Goal: Task Accomplishment & Management: Use online tool/utility

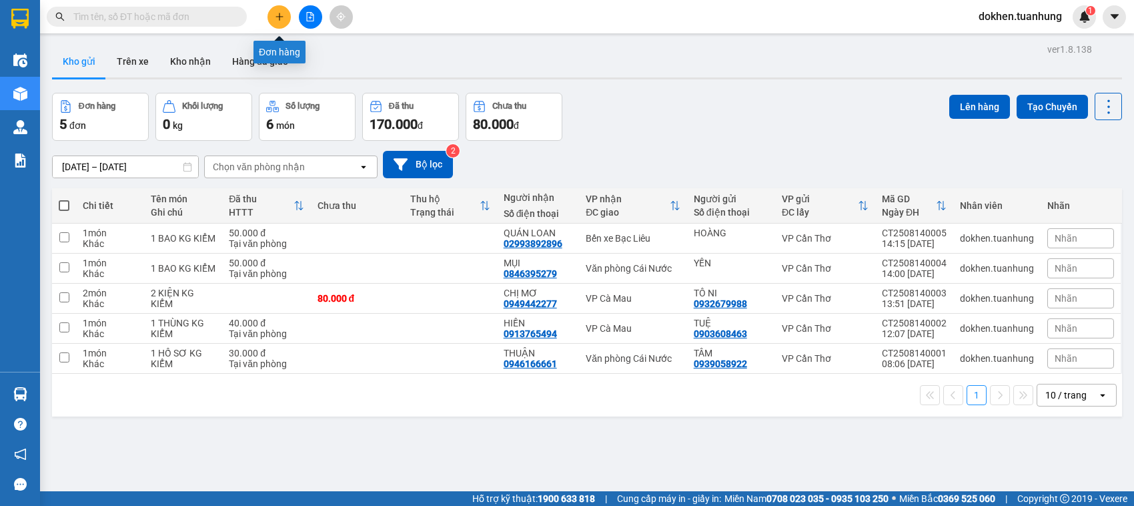
click at [275, 21] on icon "plus" at bounding box center [279, 16] width 9 height 9
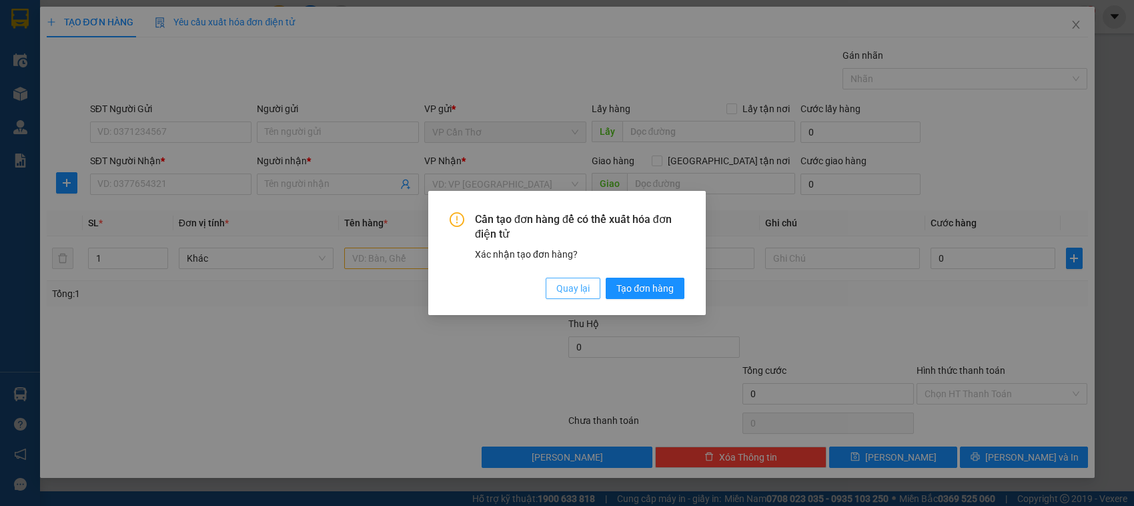
click at [567, 284] on span "Quay lại" at bounding box center [572, 288] width 33 height 15
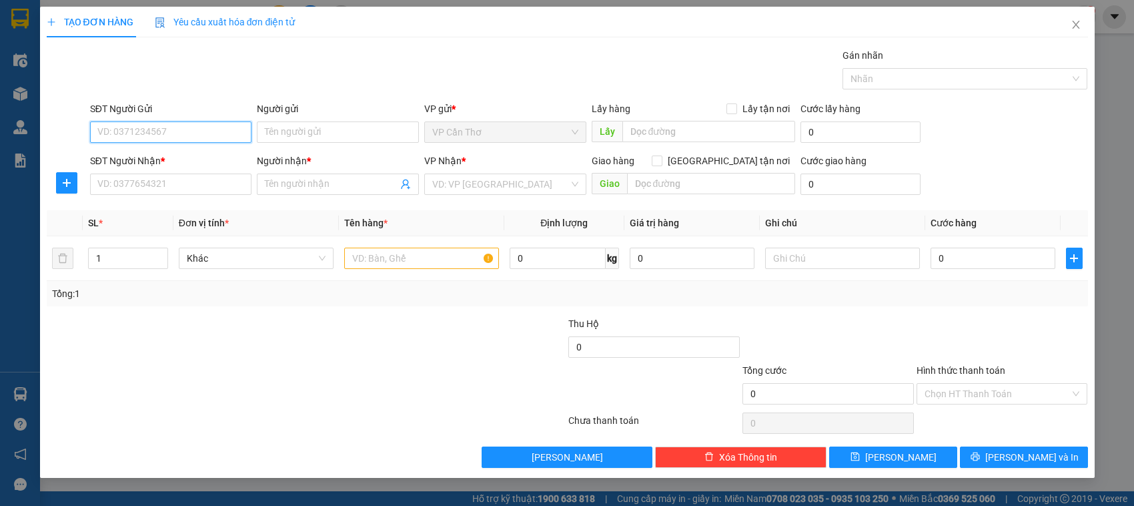
click at [167, 135] on input "SĐT Người Gửi" at bounding box center [171, 131] width 162 height 21
type input "0907074074"
click at [127, 157] on div "0907074074 - VINH" at bounding box center [171, 159] width 146 height 15
type input "VINH"
click at [127, 157] on div "0907074074 - VINH" at bounding box center [171, 159] width 146 height 15
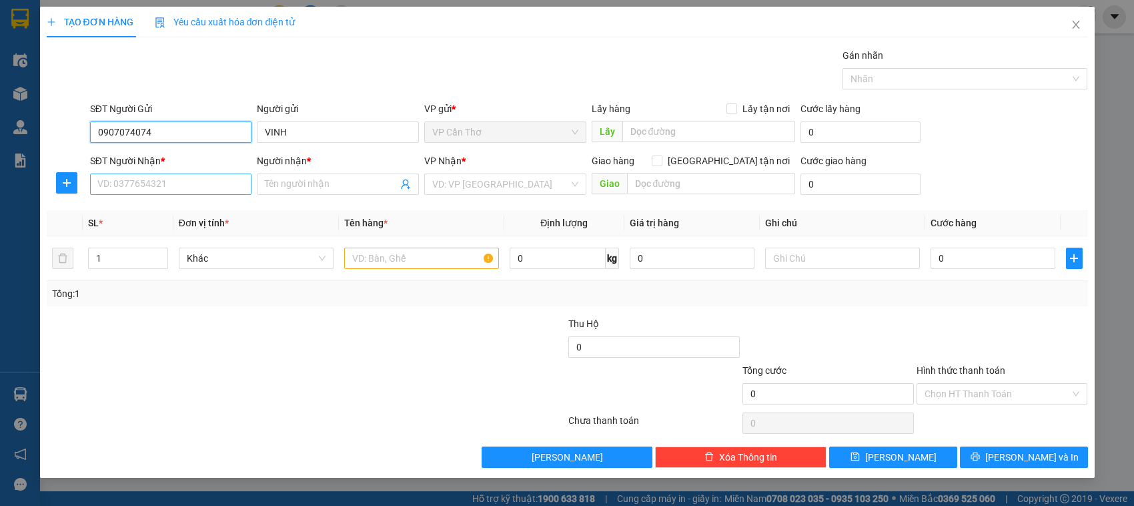
type input "0907074074"
click at [150, 187] on input "SĐT Người Nhận *" at bounding box center [171, 183] width 162 height 21
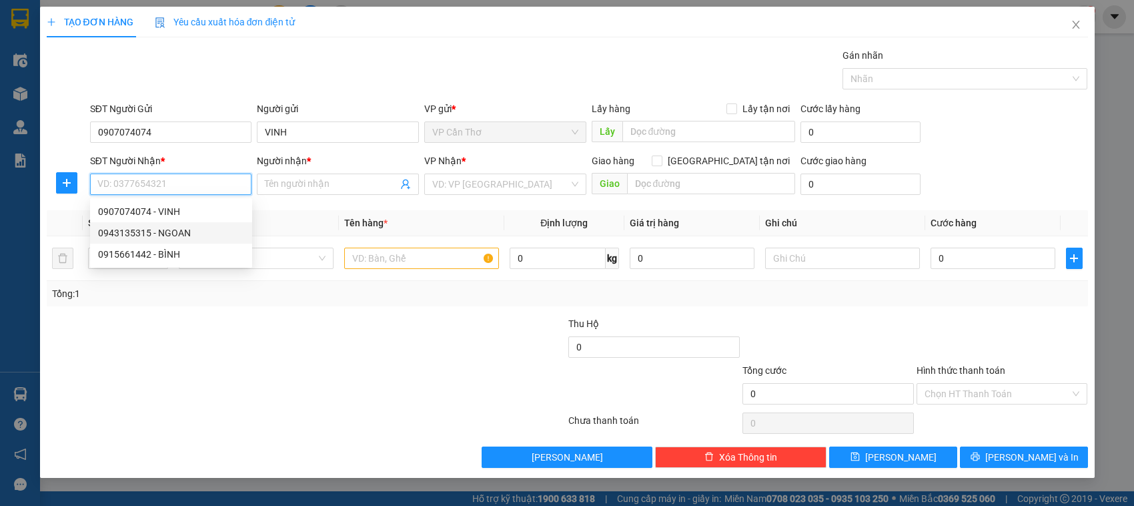
click at [152, 234] on div "0943135315 - NGOAN" at bounding box center [171, 233] width 146 height 15
type input "0943135315"
type input "NGOAN"
click at [152, 234] on th "SL *" at bounding box center [128, 223] width 90 height 26
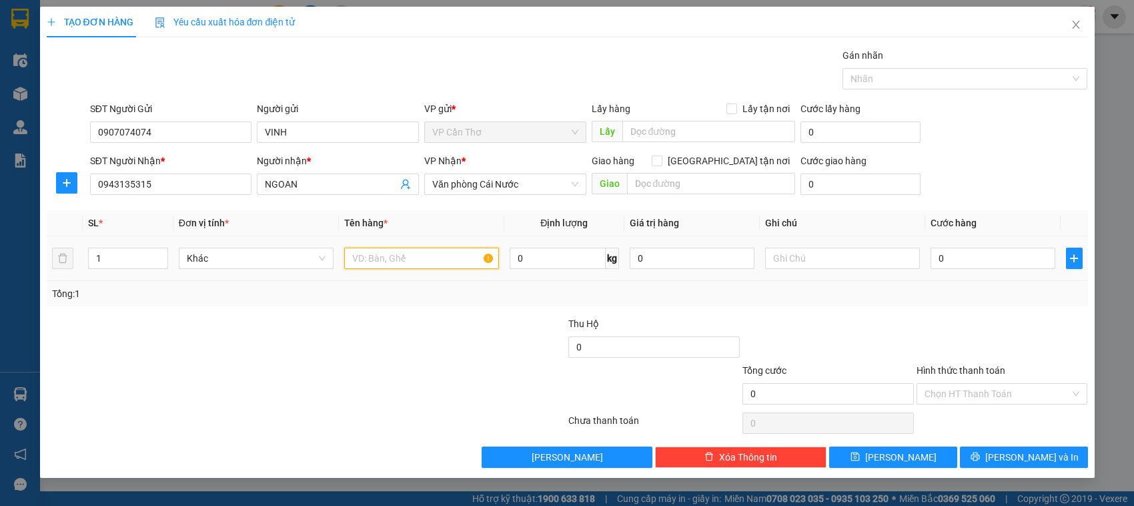
click at [372, 264] on input "text" at bounding box center [421, 258] width 155 height 21
click at [392, 258] on input "1 CAL KG ÔNG KIỂM" at bounding box center [421, 258] width 155 height 21
type input "1 CAL KHÔNG KIỂM"
click at [946, 262] on input "0" at bounding box center [993, 258] width 125 height 21
type input "5"
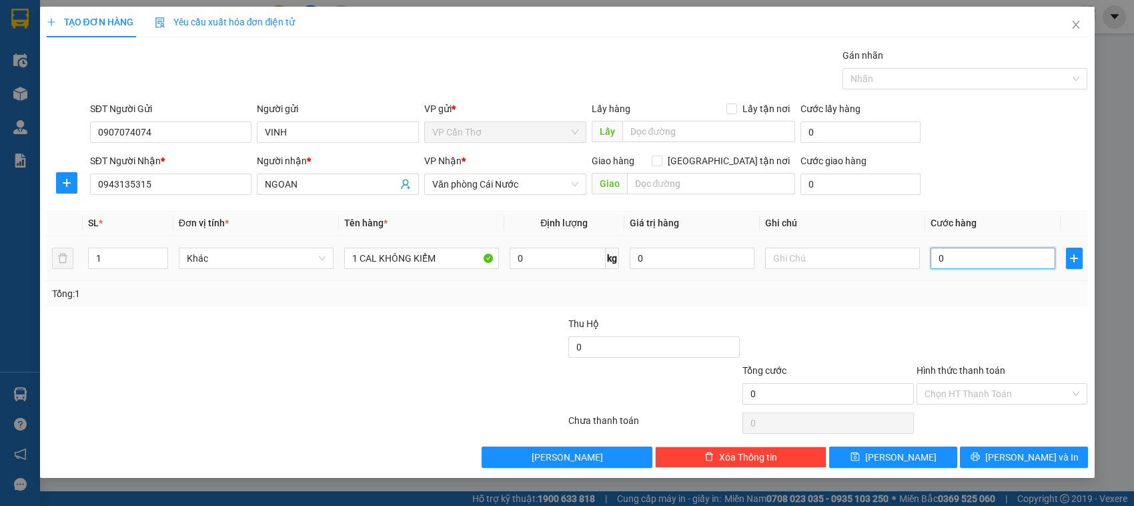
type input "5"
type input "50"
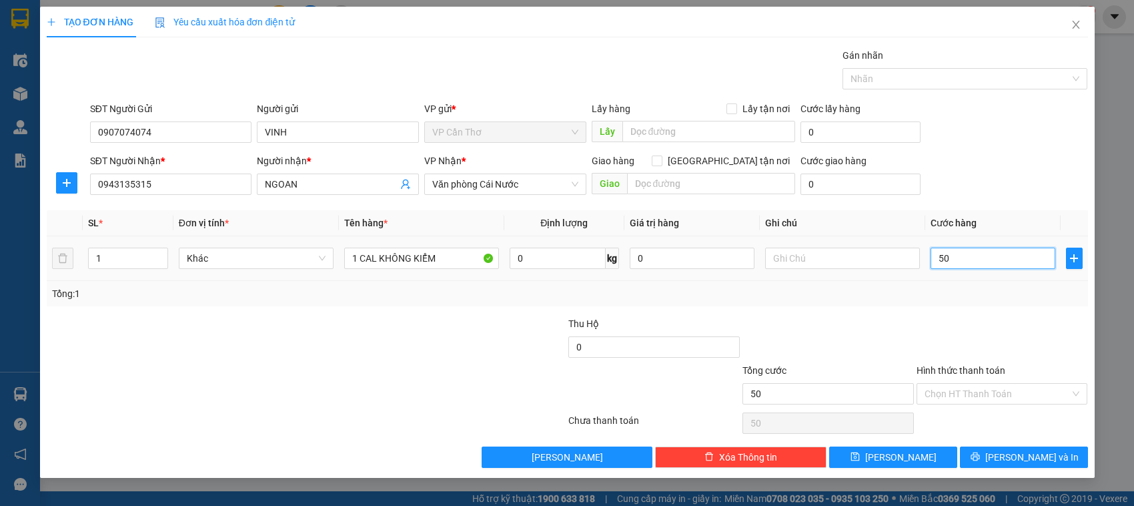
type input "500"
type input "5.000"
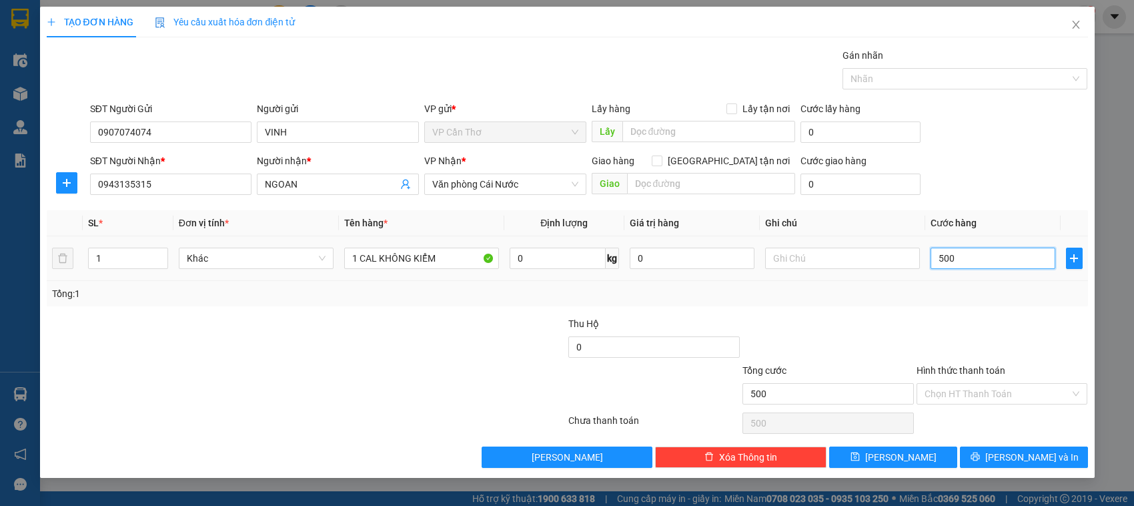
type input "5.000"
type input "50.000"
type input "5.000"
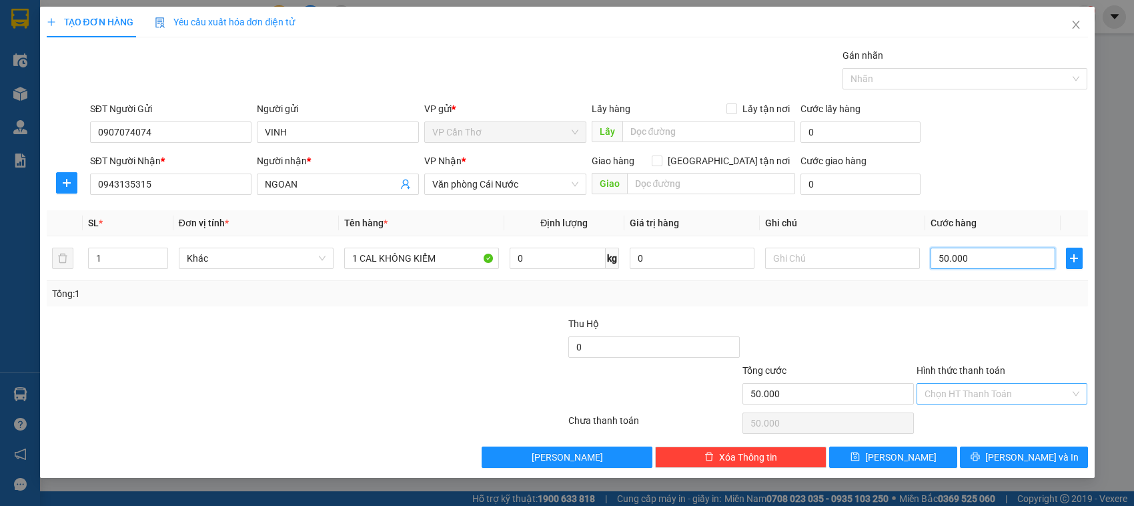
type input "5.000"
type input "500"
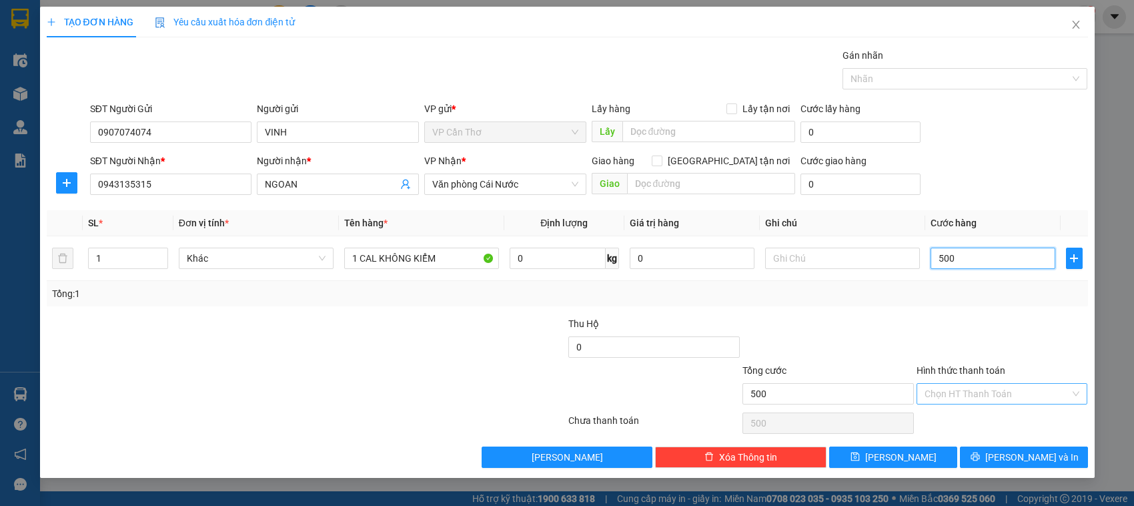
type input "50"
type input "5"
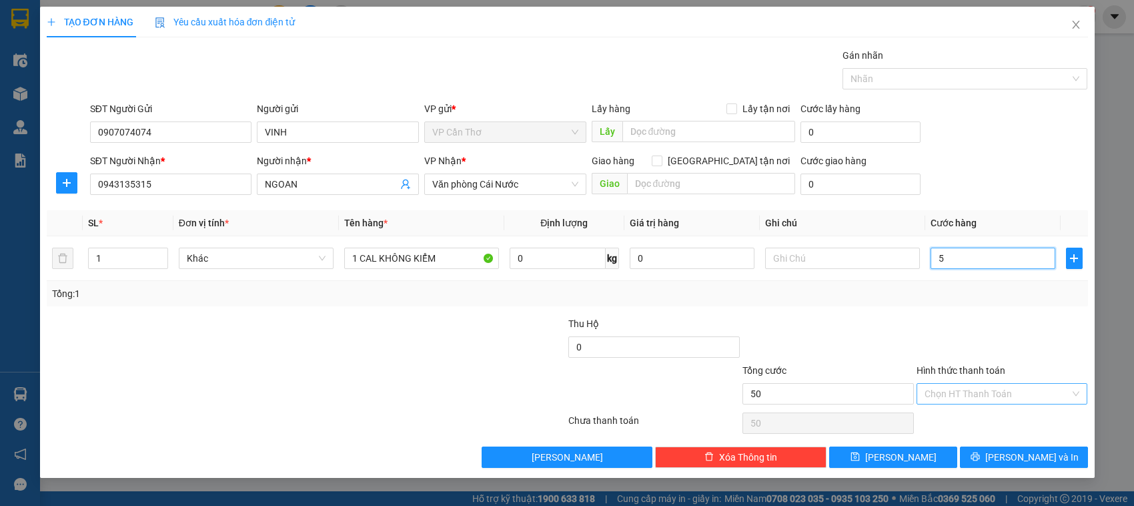
type input "5"
type input "0"
type input "04"
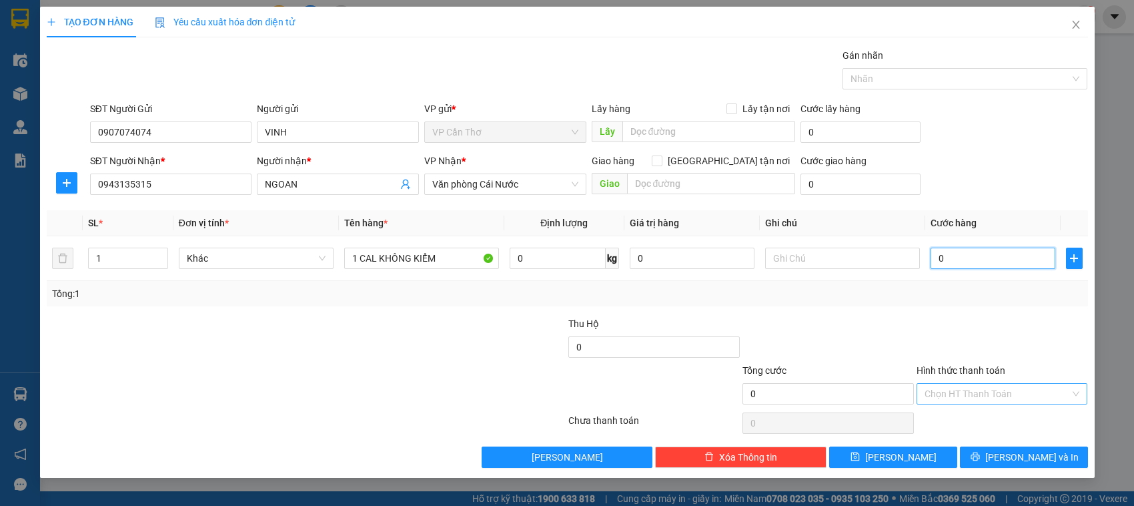
type input "4"
type input "040"
type input "40"
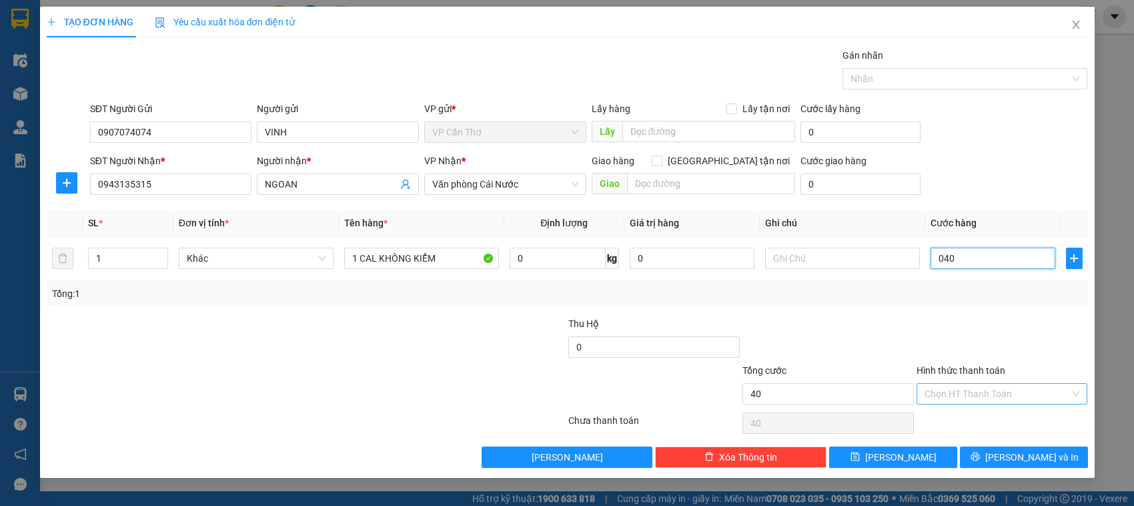
type input "0.400"
type input "400"
type input "04.000"
type input "4.000"
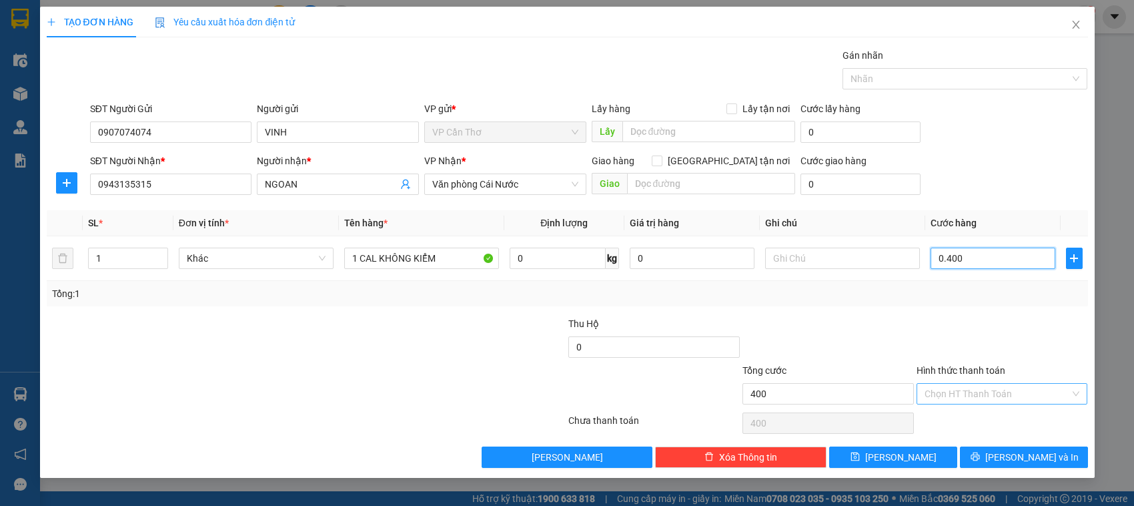
type input "4.000"
type input "040.000"
type input "40.000"
type input "04.000"
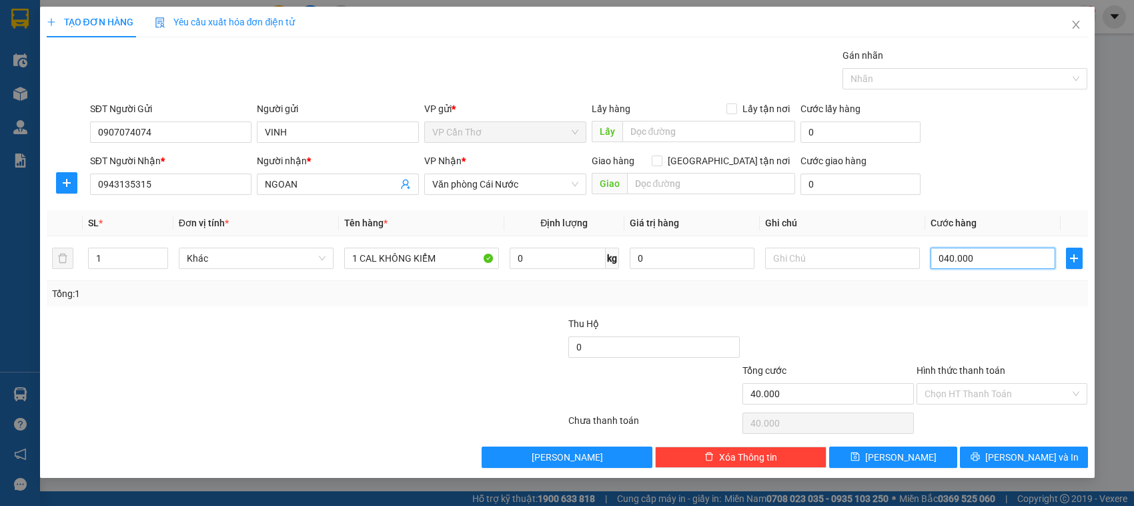
type input "4.000"
type input "04"
type input "4"
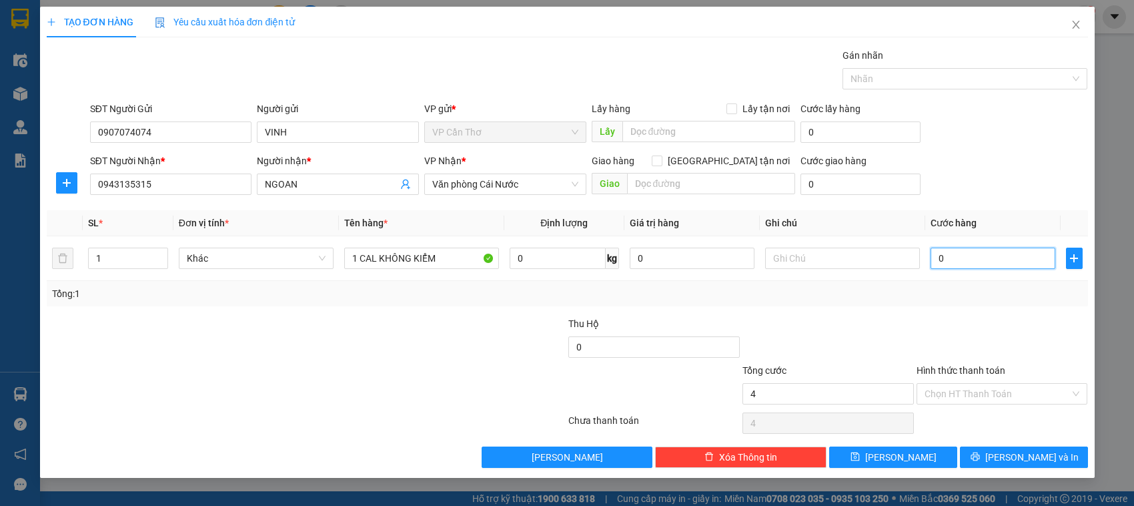
type input "0"
click at [935, 259] on input "0" at bounding box center [993, 258] width 125 height 21
type input "40"
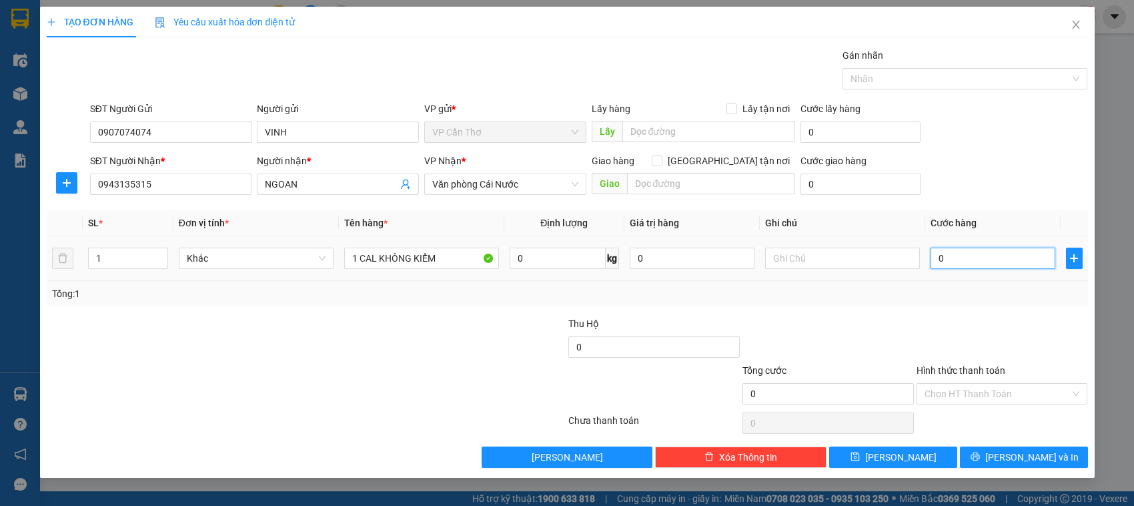
type input "40"
type input "400"
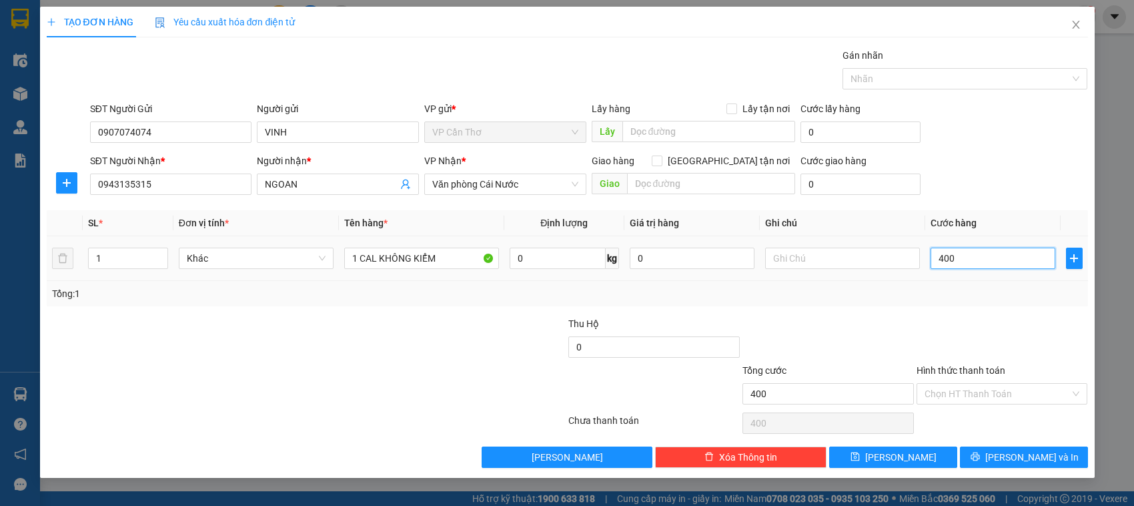
type input "4.000"
type input "40.000"
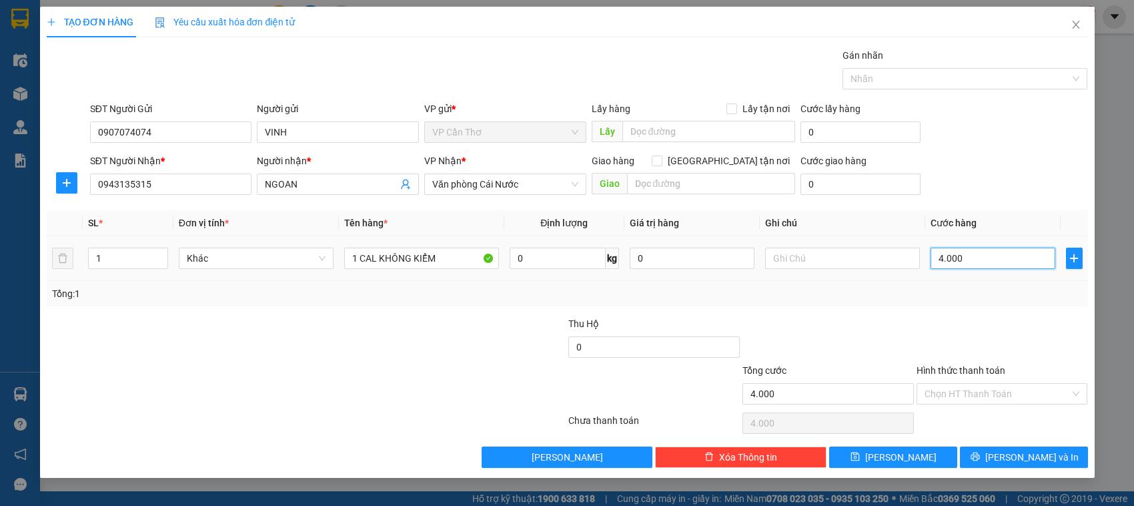
type input "40.000"
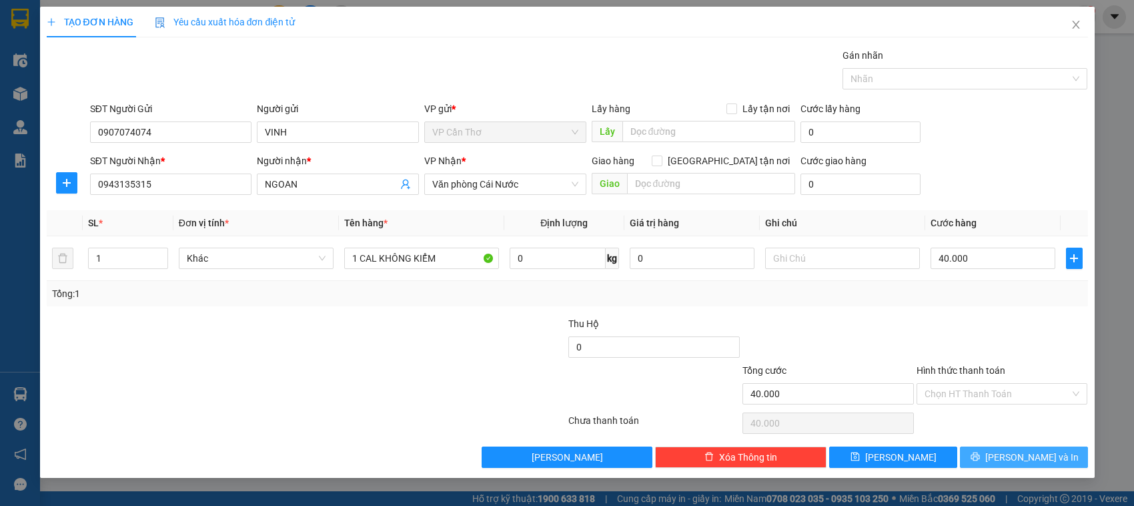
click at [986, 457] on button "Lưu và In" at bounding box center [1024, 456] width 128 height 21
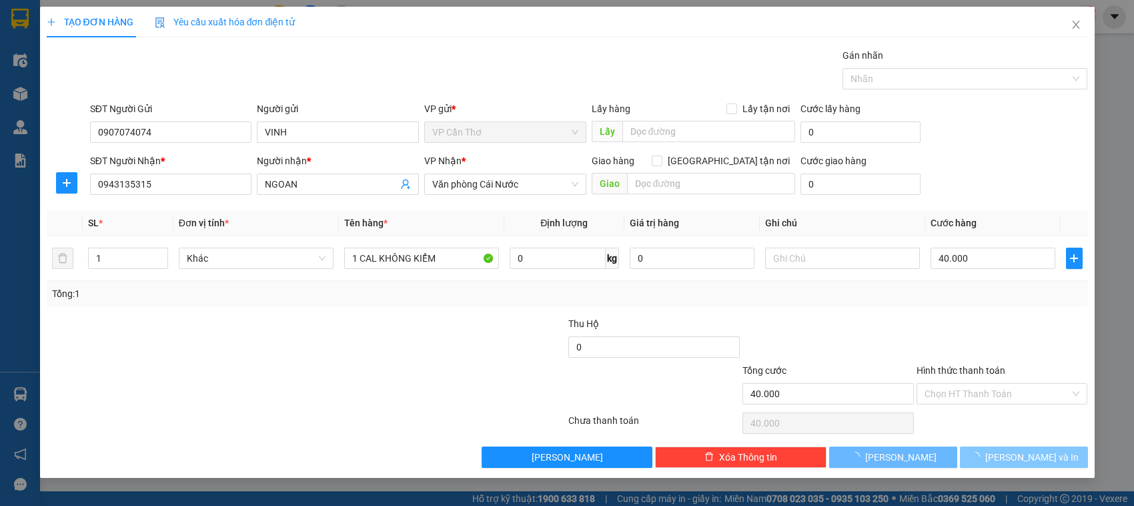
click at [986, 457] on button "Lưu và In" at bounding box center [1024, 456] width 128 height 21
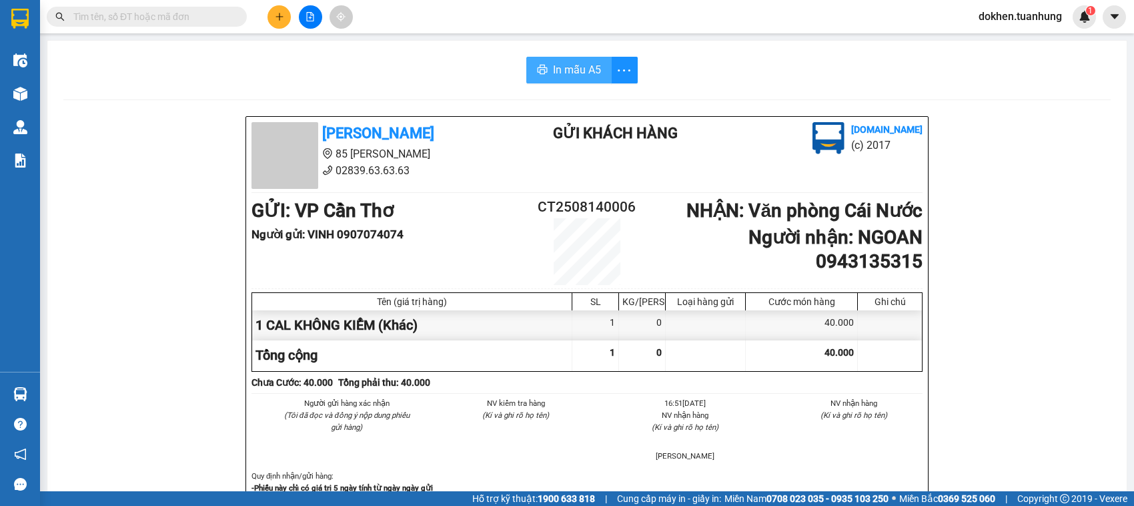
click at [575, 71] on span "In mẫu A5" at bounding box center [577, 69] width 48 height 17
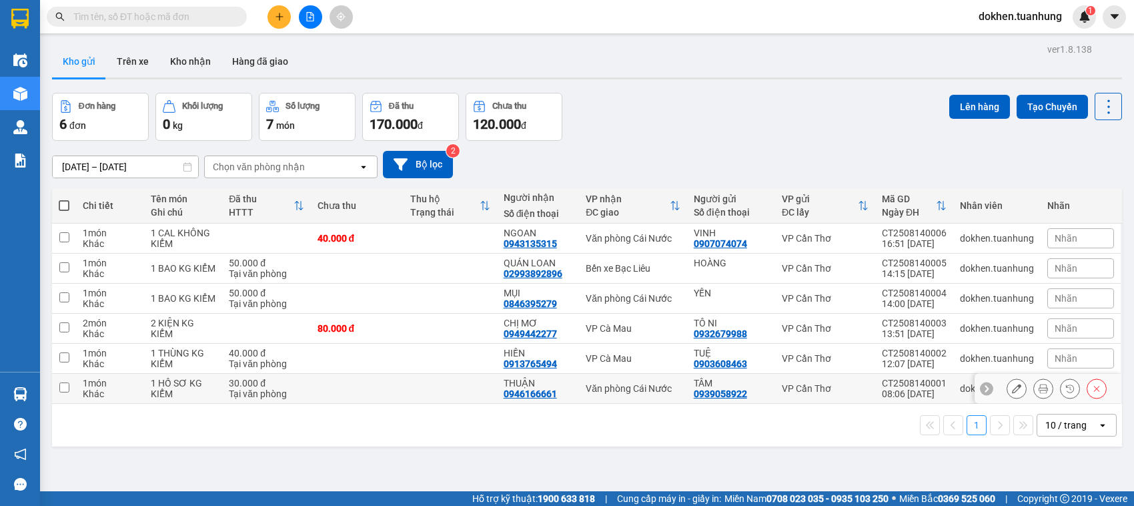
click at [61, 385] on input "checkbox" at bounding box center [64, 387] width 10 height 10
checkbox input "true"
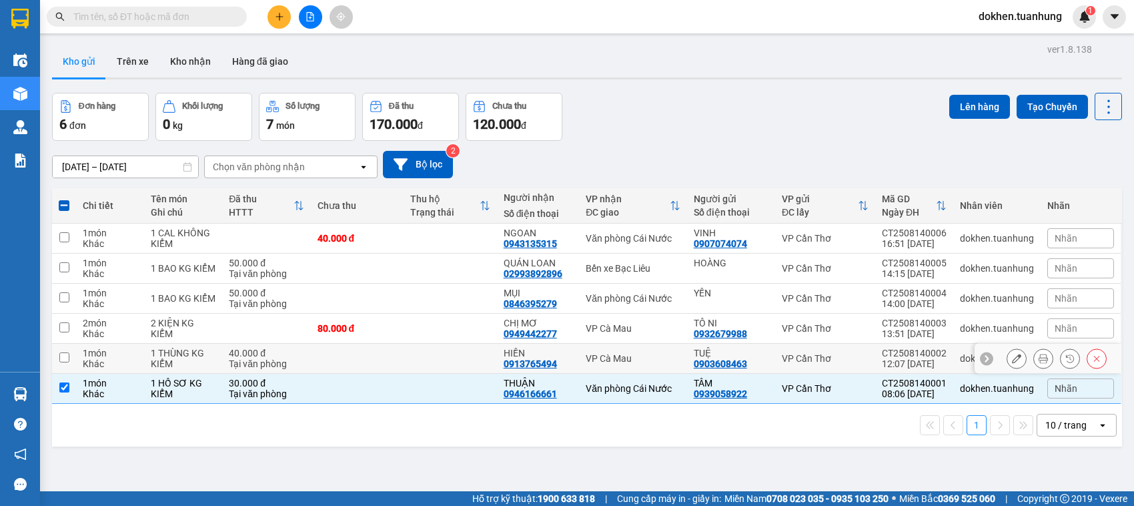
click at [60, 358] on input "checkbox" at bounding box center [64, 357] width 10 height 10
checkbox input "true"
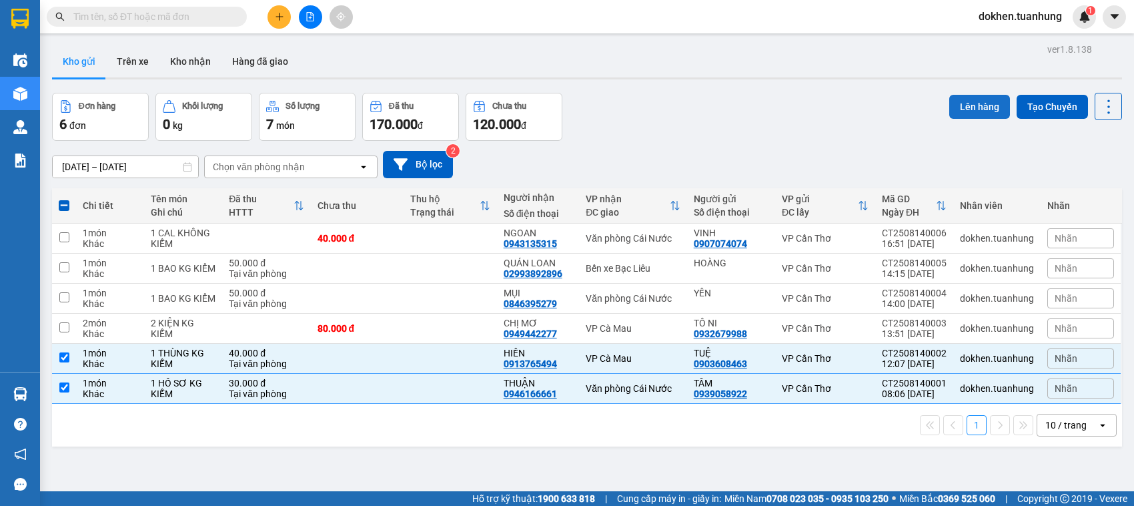
click at [976, 101] on button "Lên hàng" at bounding box center [980, 107] width 61 height 24
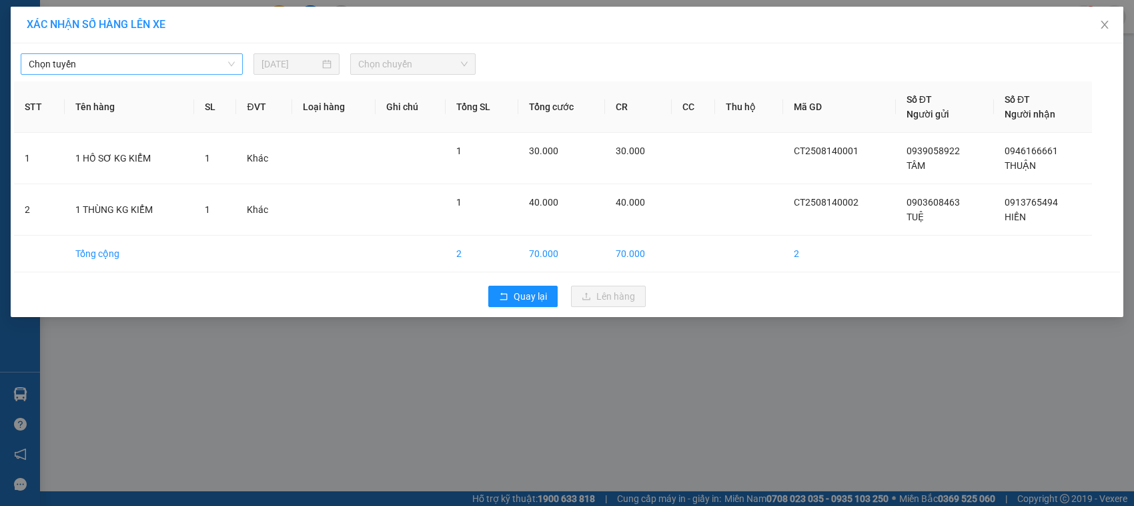
click at [232, 61] on span "Chọn tuyến" at bounding box center [132, 64] width 206 height 20
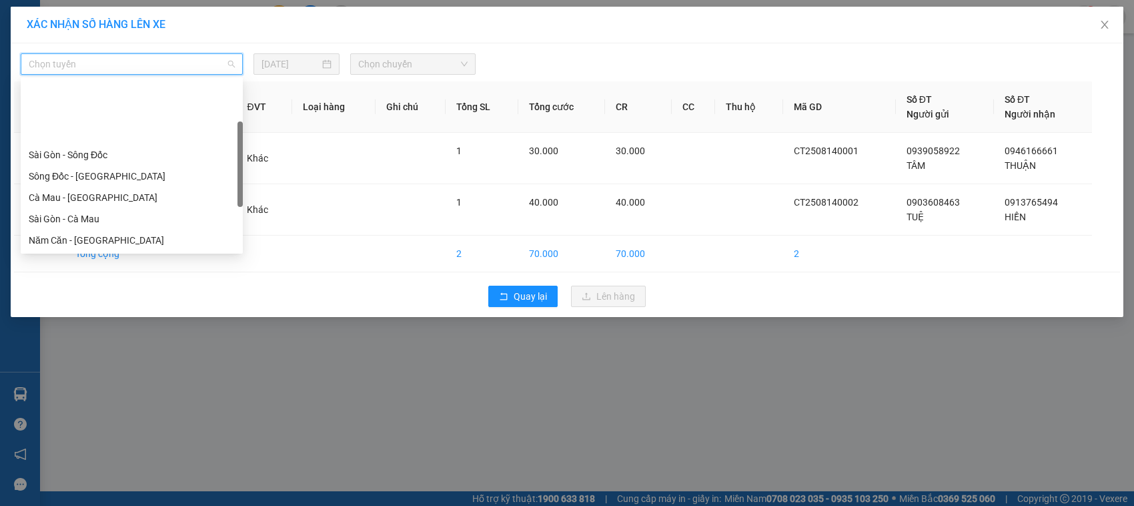
scroll to position [192, 0]
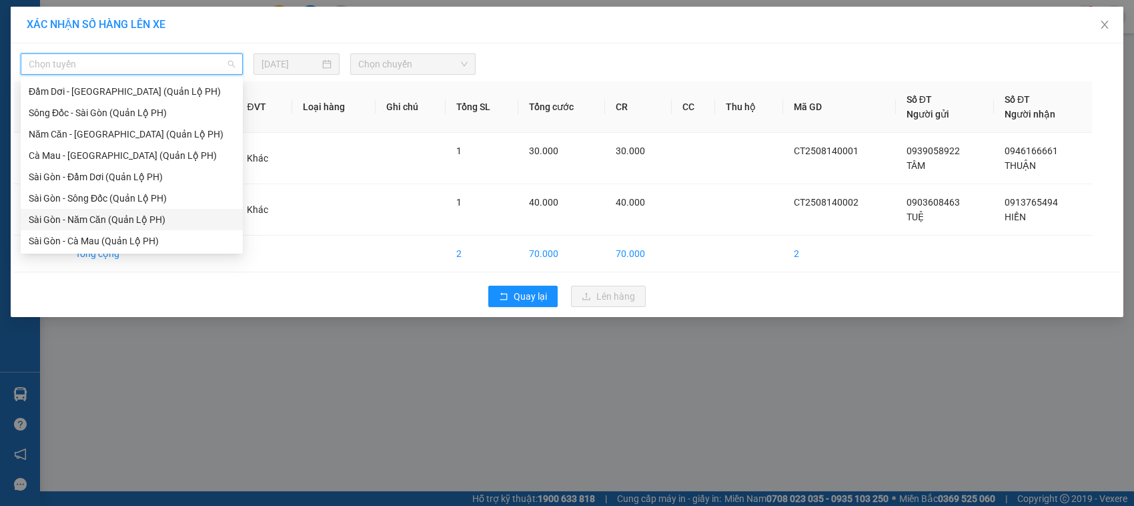
click at [174, 224] on div "Sài Gòn - Năm Căn (Quản Lộ PH)" at bounding box center [132, 219] width 206 height 15
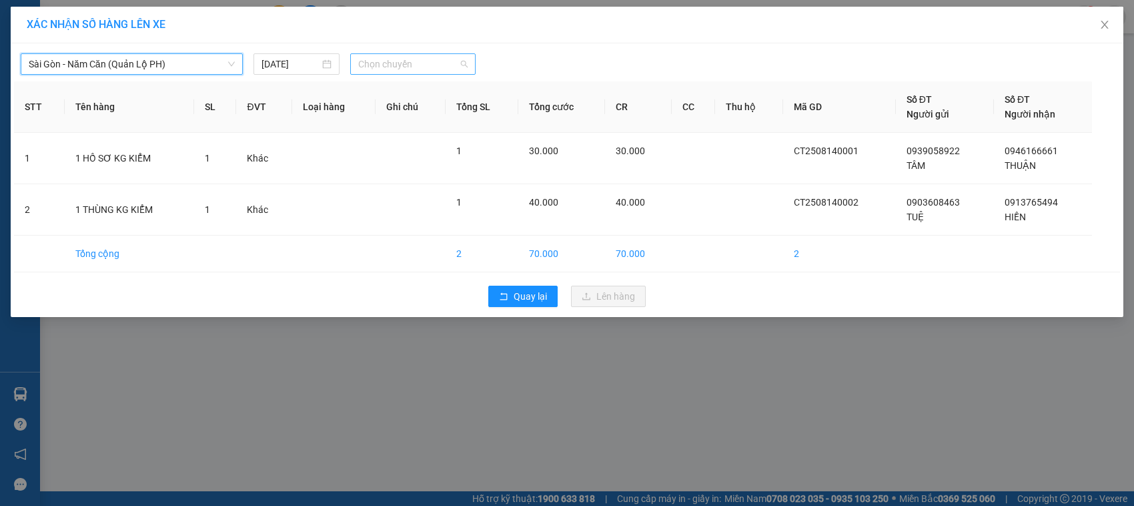
click at [466, 67] on span "Chọn chuyến" at bounding box center [412, 64] width 109 height 20
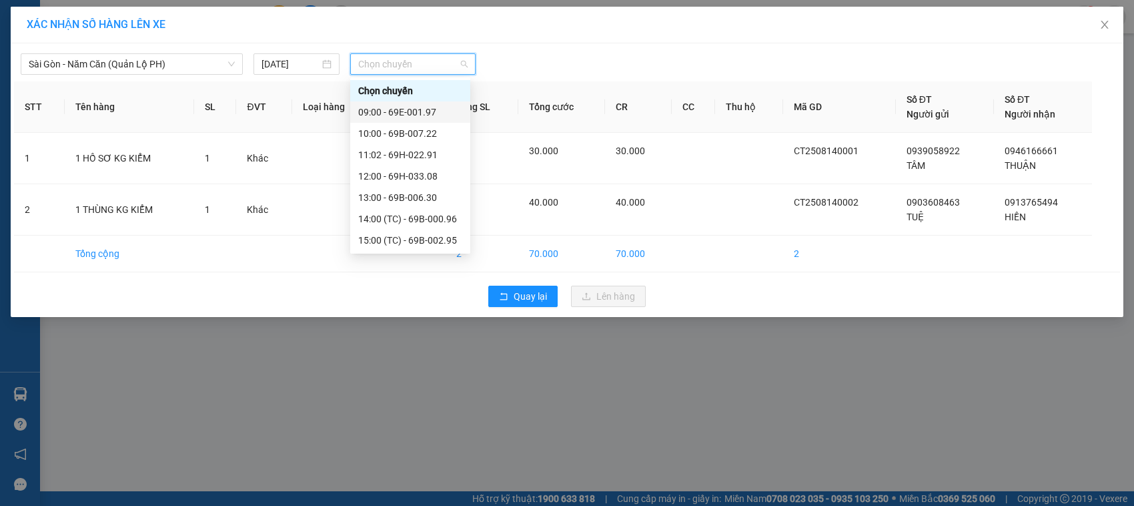
click at [432, 111] on div "09:00 - 69E-001.97" at bounding box center [410, 112] width 104 height 15
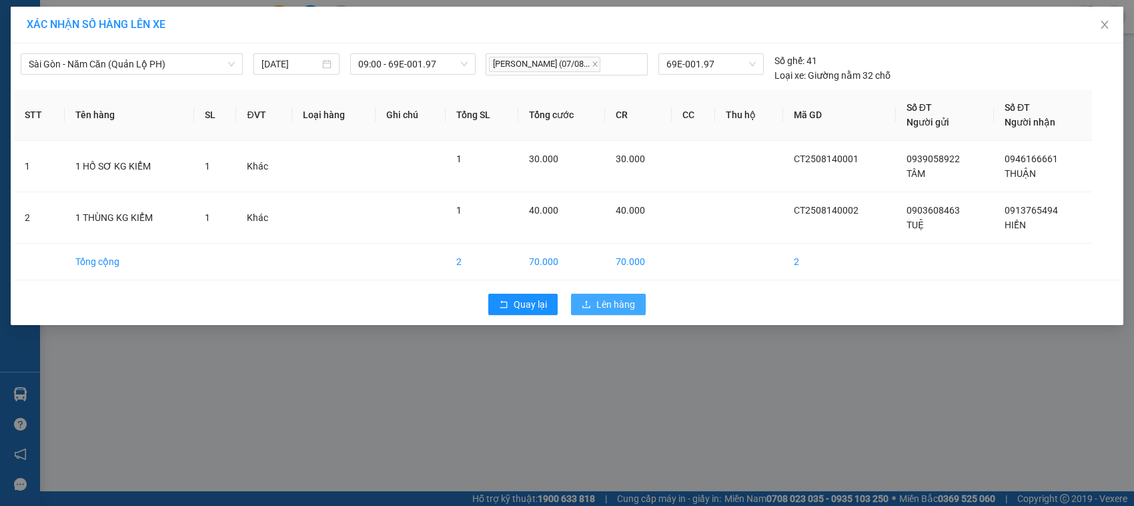
click at [611, 307] on span "Lên hàng" at bounding box center [616, 304] width 39 height 15
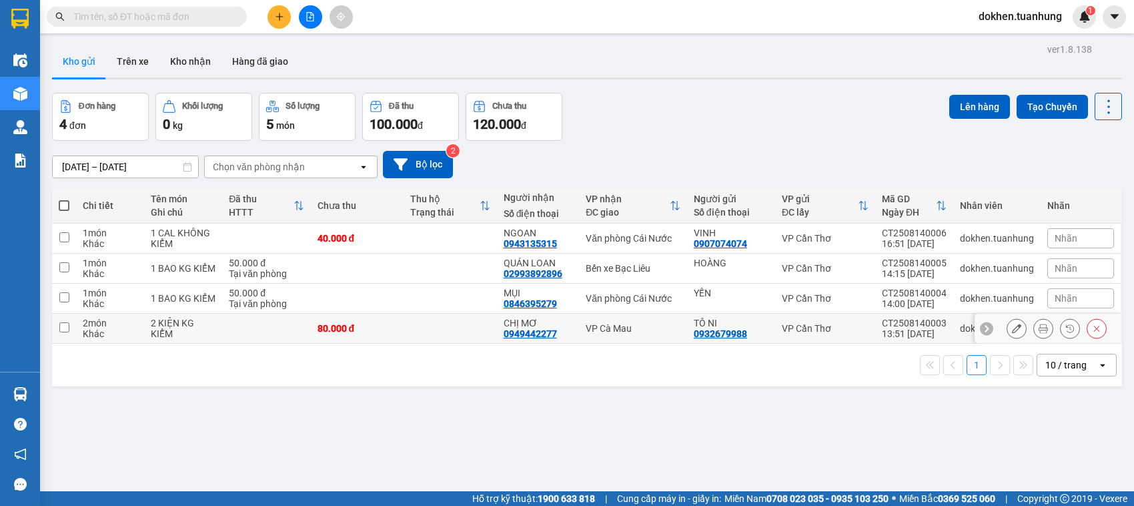
click at [65, 328] on input "checkbox" at bounding box center [64, 327] width 10 height 10
checkbox input "true"
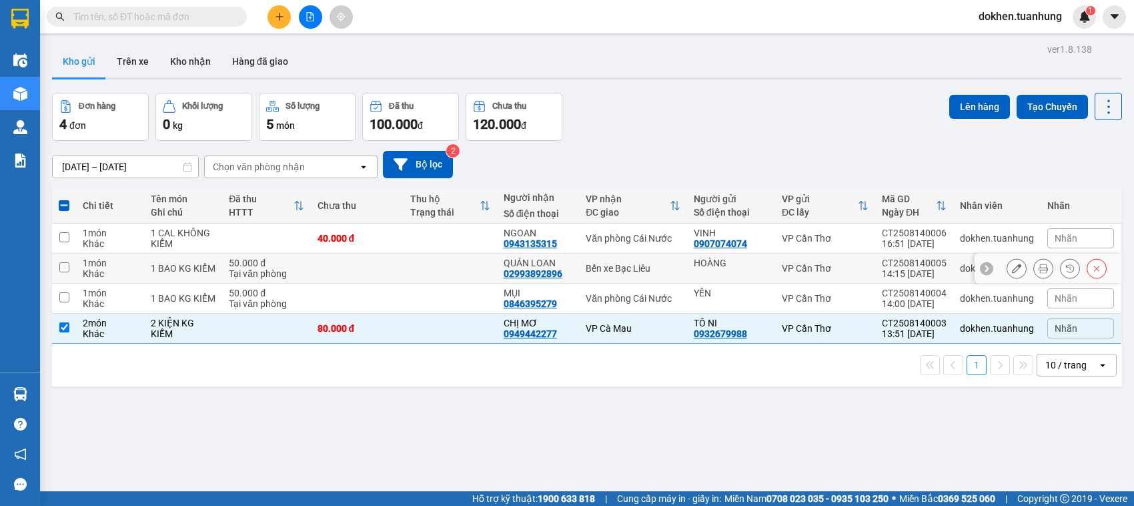
click at [63, 264] on input "checkbox" at bounding box center [64, 267] width 10 height 10
checkbox input "true"
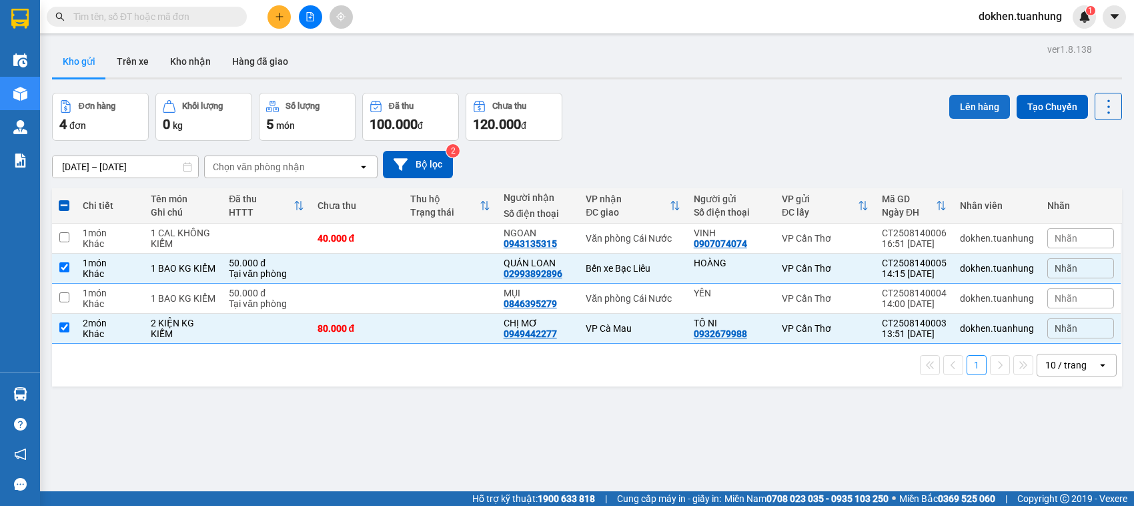
click at [969, 109] on button "Lên hàng" at bounding box center [980, 107] width 61 height 24
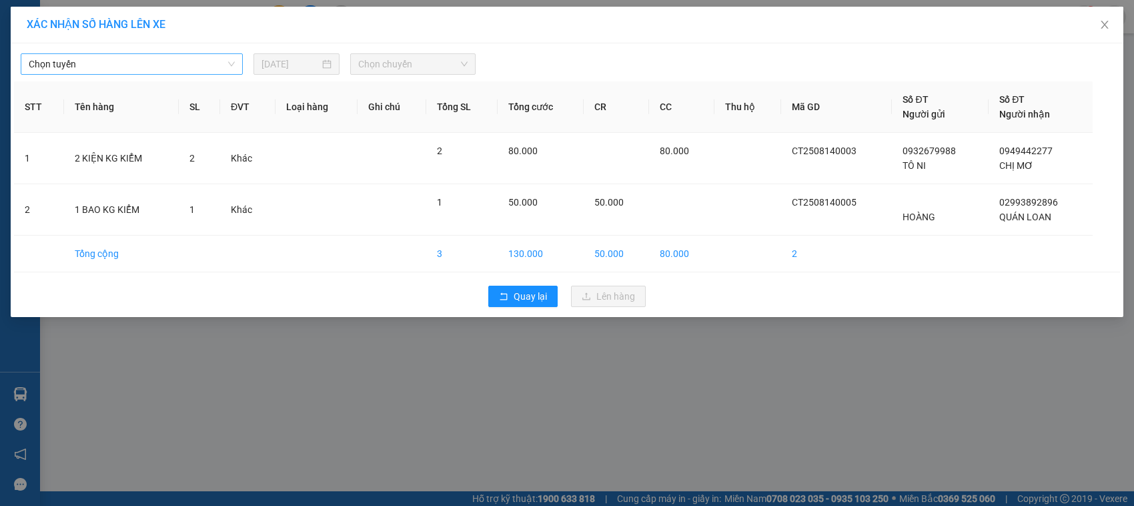
click at [229, 60] on span "Chọn tuyến" at bounding box center [132, 64] width 206 height 20
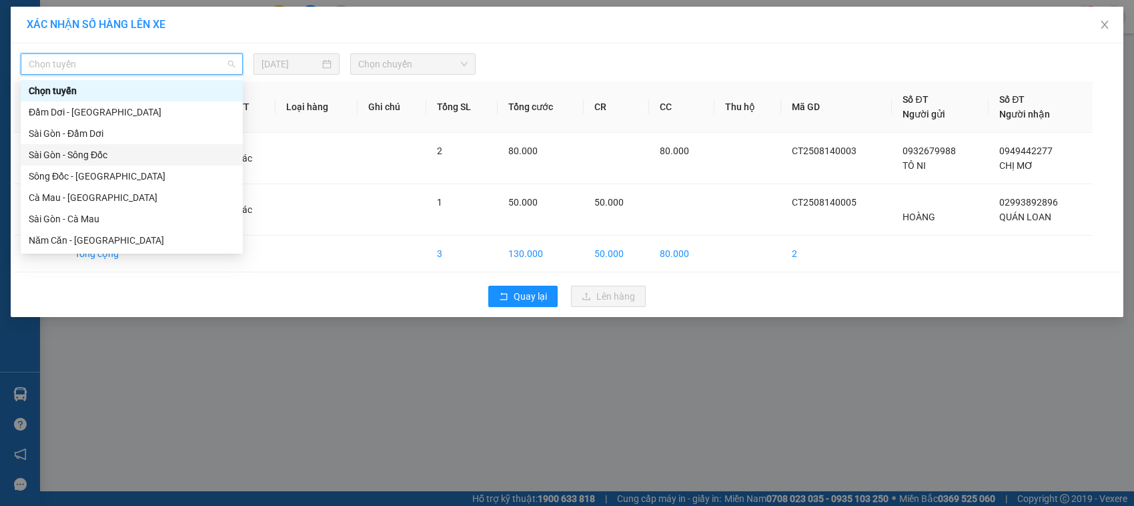
click at [117, 157] on div "Sài Gòn - Sông Đốc" at bounding box center [132, 154] width 206 height 15
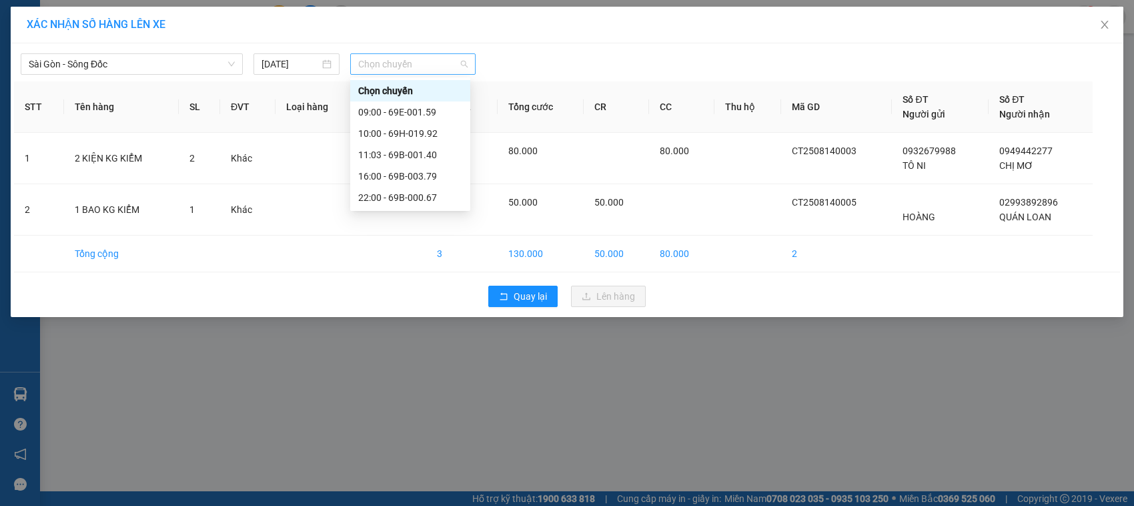
click at [468, 63] on div "Chọn chuyến" at bounding box center [412, 63] width 125 height 21
click at [426, 152] on div "11:03 - 69B-001.40" at bounding box center [410, 154] width 104 height 15
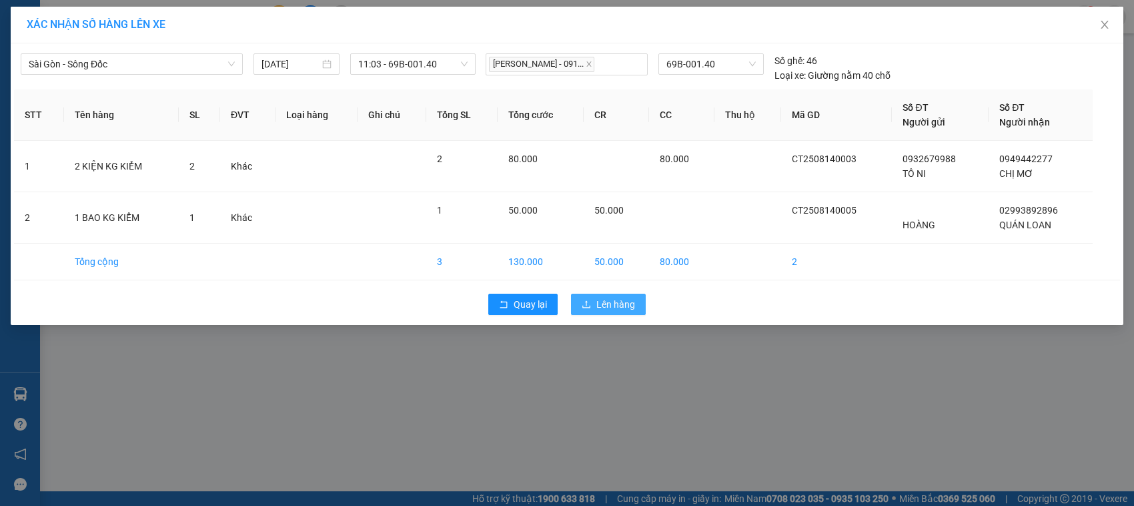
click at [601, 302] on span "Lên hàng" at bounding box center [616, 304] width 39 height 15
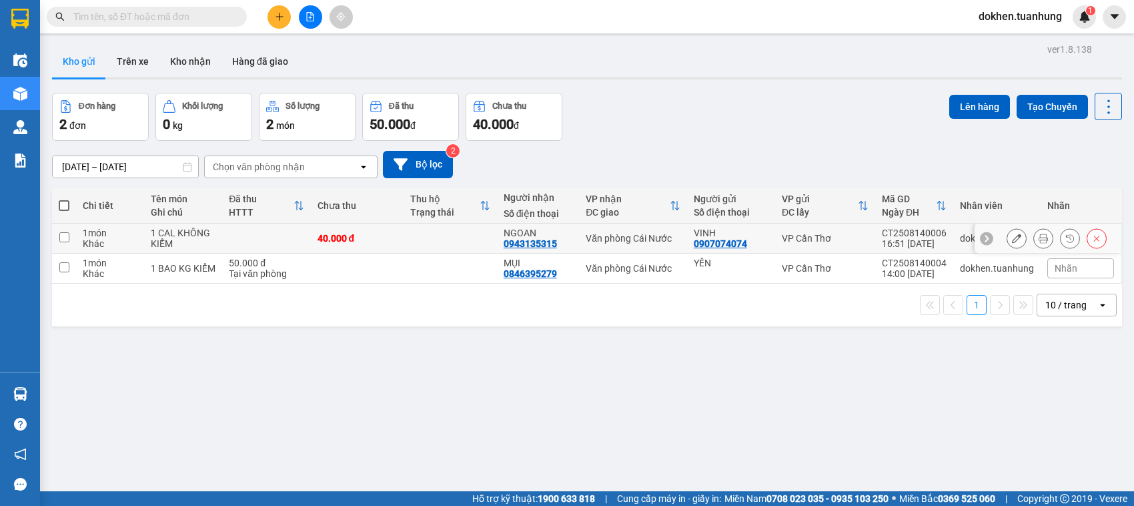
click at [63, 242] on input "checkbox" at bounding box center [64, 237] width 10 height 10
checkbox input "true"
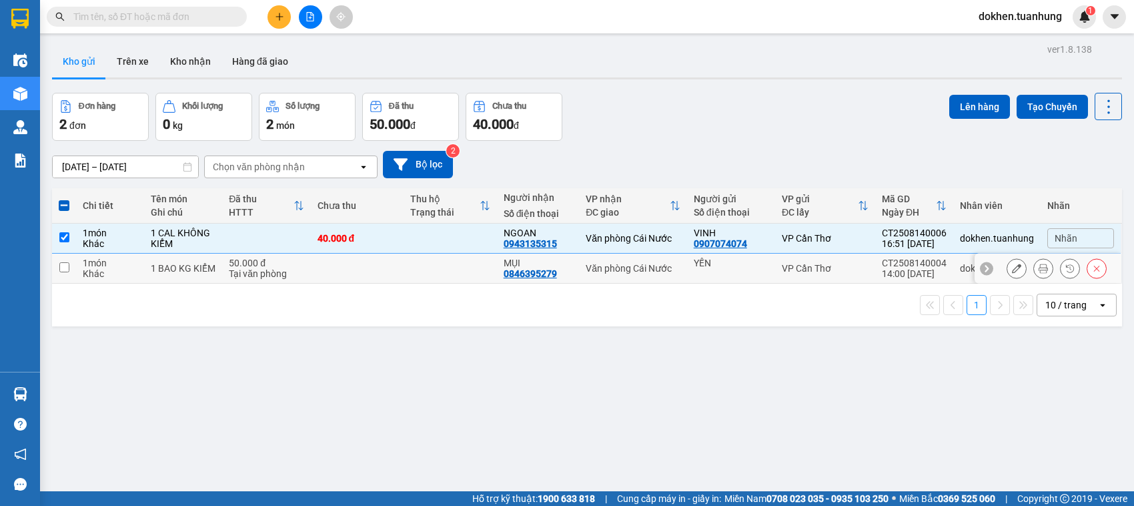
click at [63, 269] on input "checkbox" at bounding box center [64, 267] width 10 height 10
click at [63, 270] on input "checkbox" at bounding box center [64, 267] width 10 height 10
checkbox input "true"
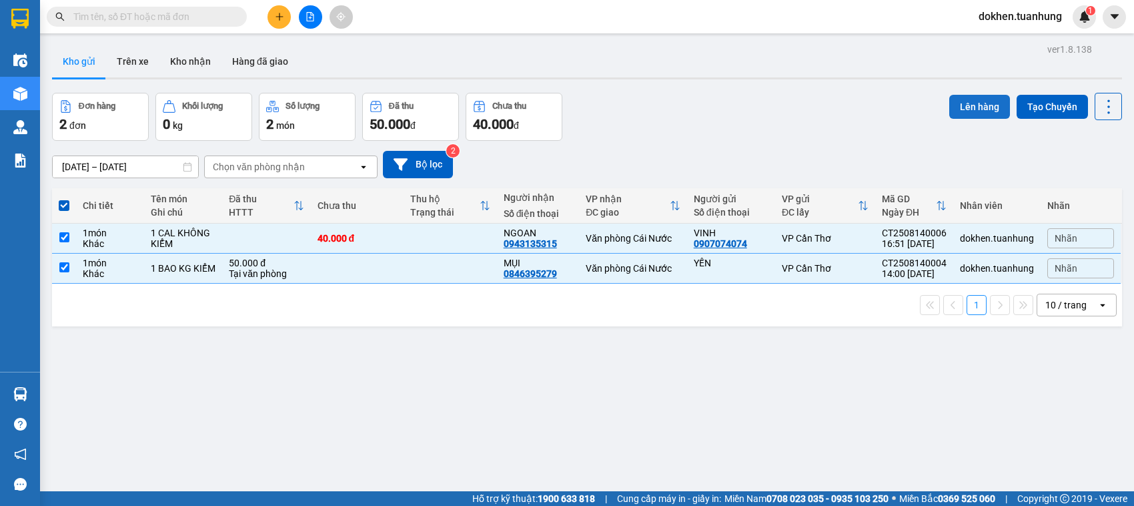
click at [964, 105] on button "Lên hàng" at bounding box center [980, 107] width 61 height 24
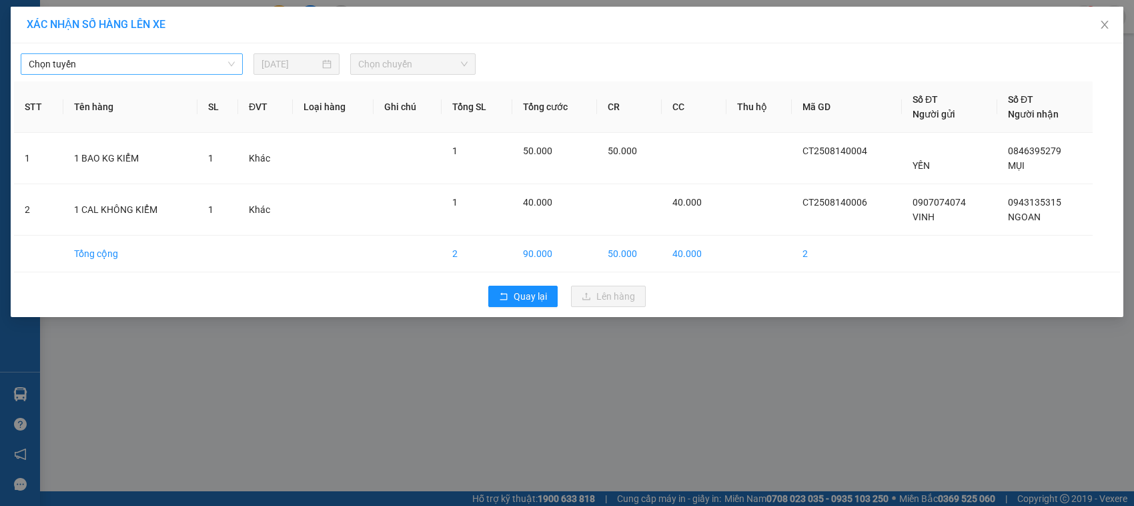
click at [225, 64] on span "Chọn tuyến" at bounding box center [132, 64] width 206 height 20
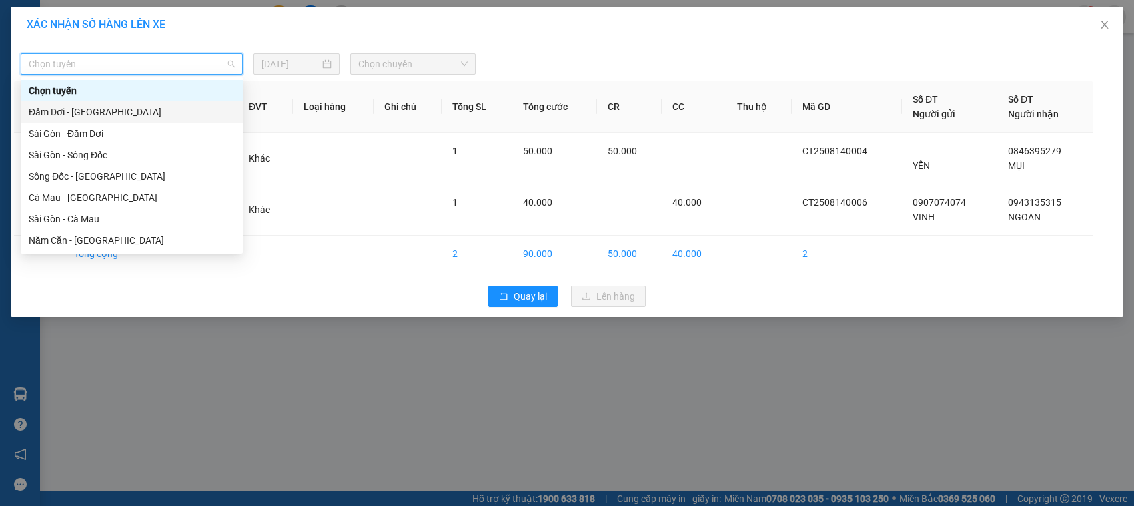
scroll to position [167, 0]
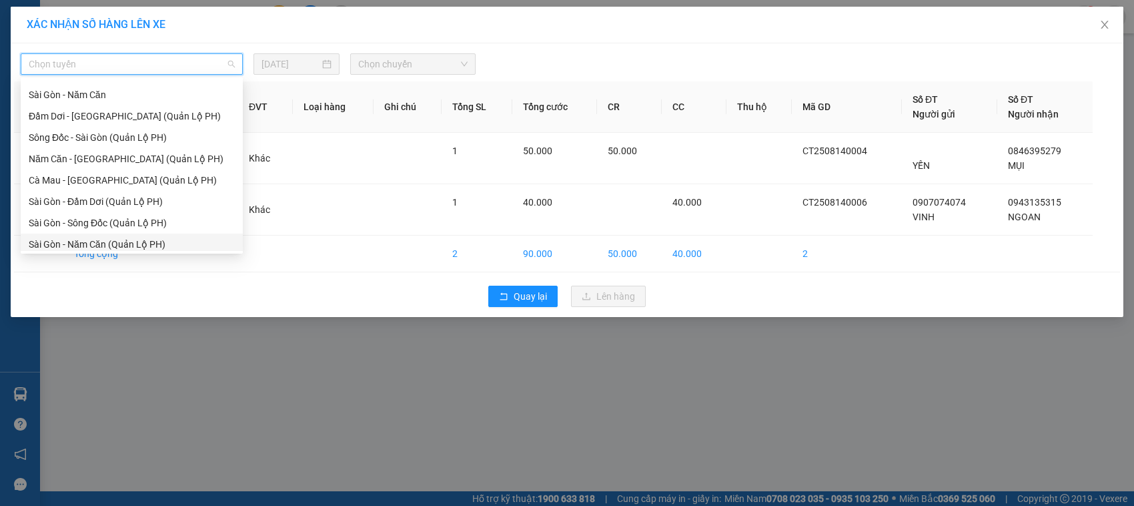
click at [139, 247] on div "Sài Gòn - Năm Căn (Quản Lộ PH)" at bounding box center [132, 244] width 206 height 15
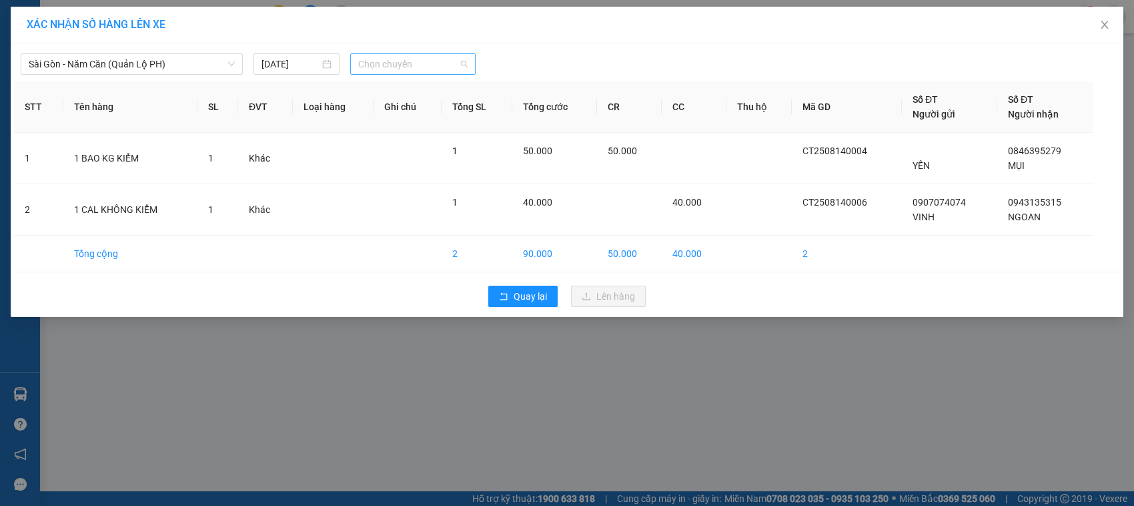
click at [466, 64] on span "Chọn chuyến" at bounding box center [412, 64] width 109 height 20
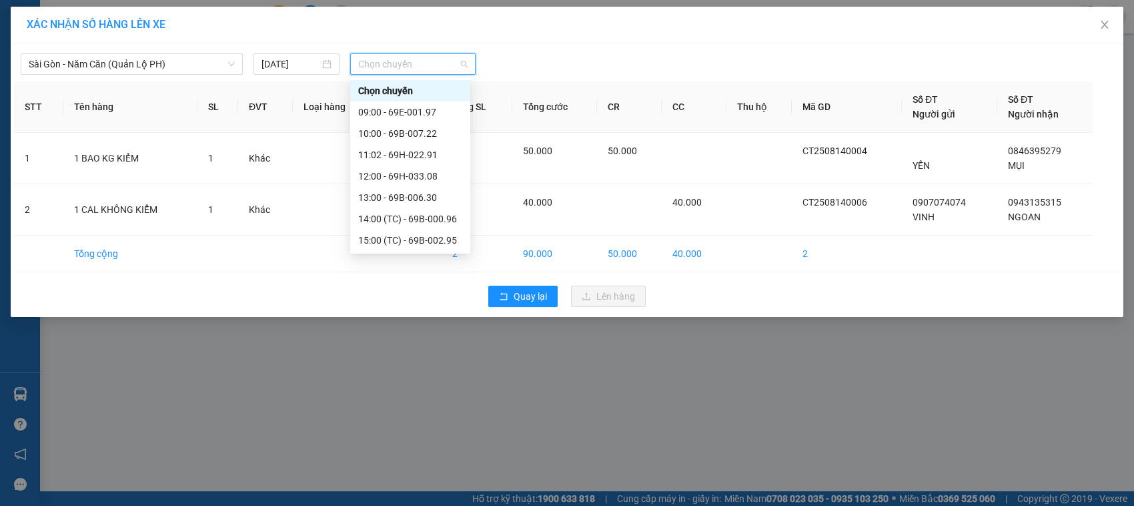
click at [466, 64] on span "Chọn chuyến" at bounding box center [412, 64] width 109 height 20
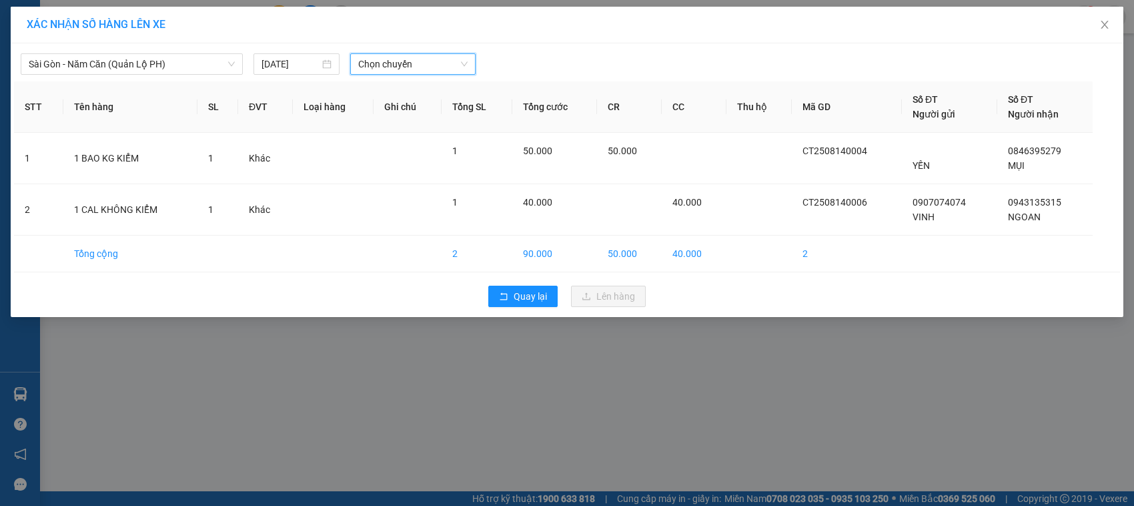
click at [466, 64] on span "Chọn chuyến" at bounding box center [412, 64] width 109 height 20
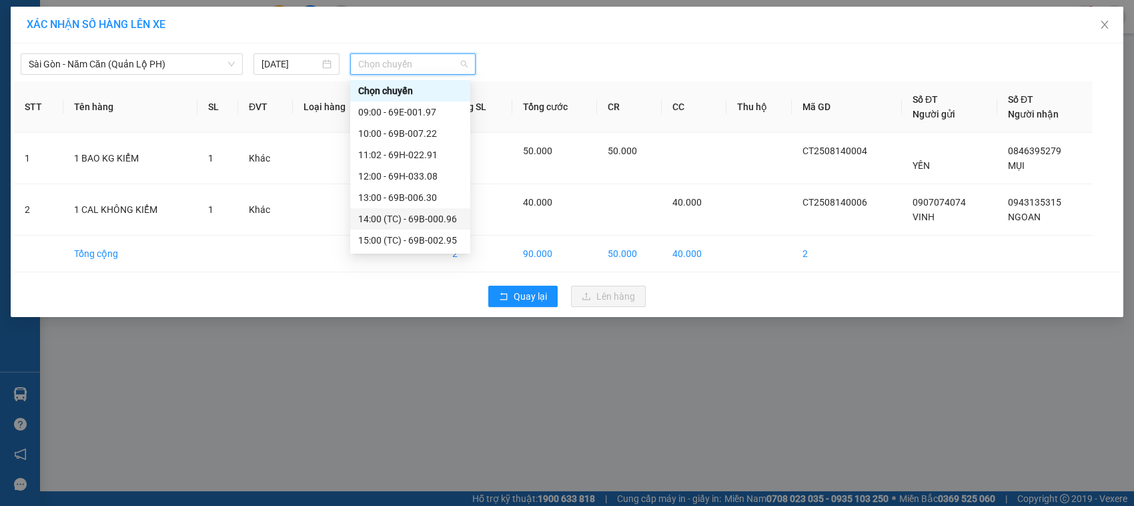
click at [432, 218] on div "14:00 (TC) - 69B-000.96" at bounding box center [410, 219] width 104 height 15
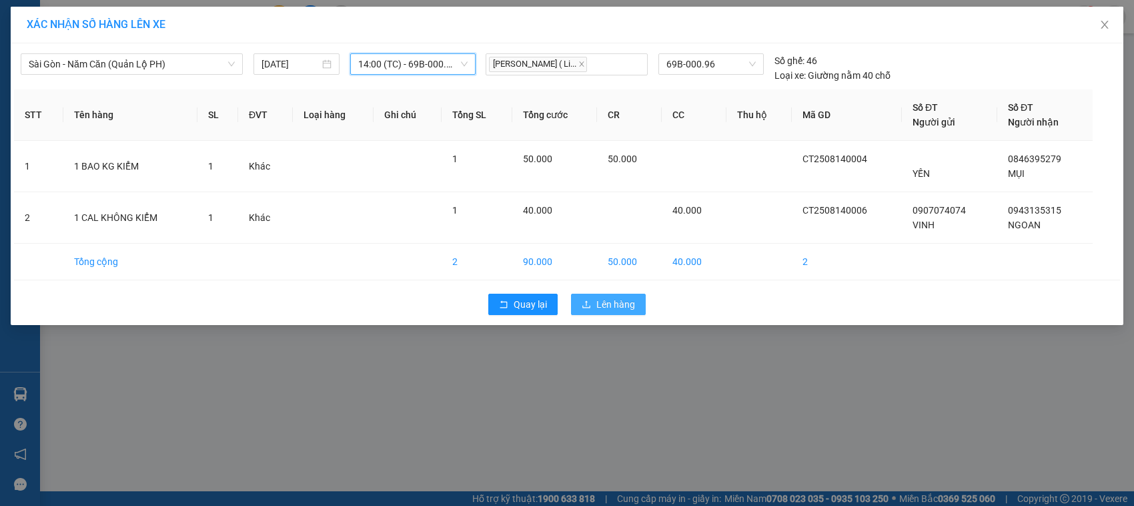
click at [599, 302] on span "Lên hàng" at bounding box center [616, 304] width 39 height 15
